Goal: Information Seeking & Learning: Compare options

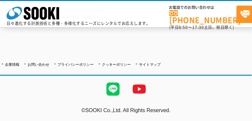
scroll to position [568, 0]
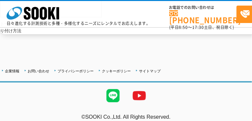
scroll to position [269, 0]
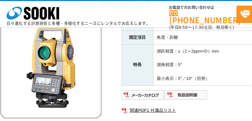
scroll to position [94, 0]
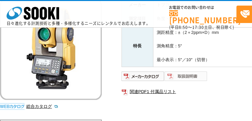
click at [177, 75] on img at bounding box center [186, 76] width 43 height 11
